Goal: Task Accomplishment & Management: Complete application form

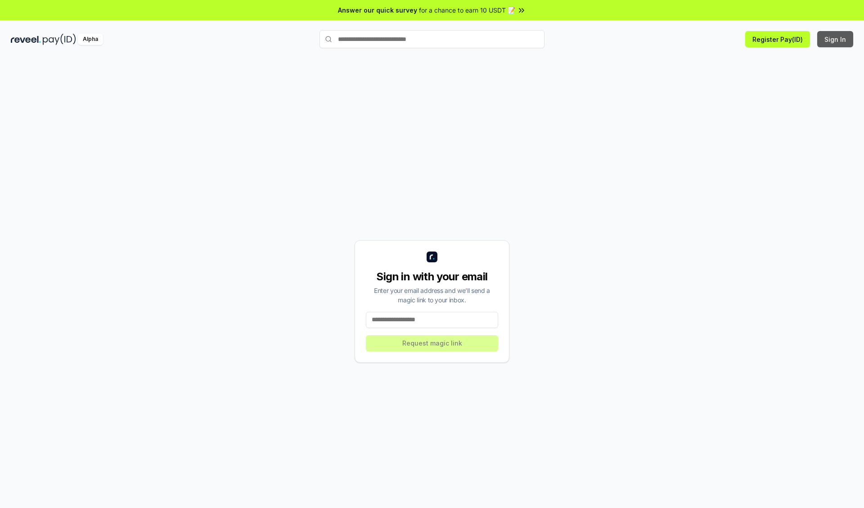
click at [836, 39] on button "Sign In" at bounding box center [836, 39] width 36 height 16
type input "**********"
click at [432, 343] on button "Request magic link" at bounding box center [432, 343] width 132 height 16
